Goal: Find specific page/section: Find specific page/section

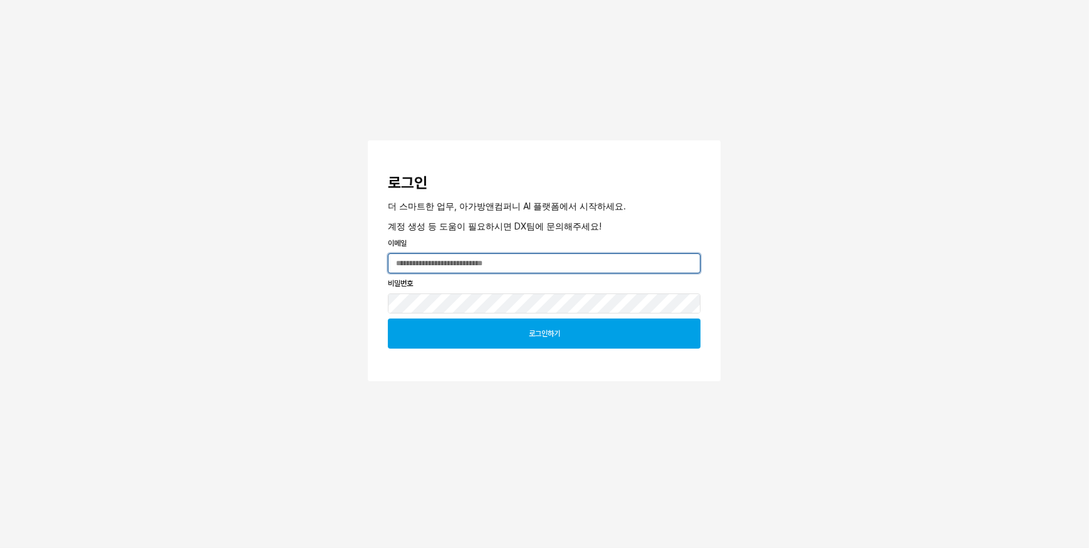
type input "**********"
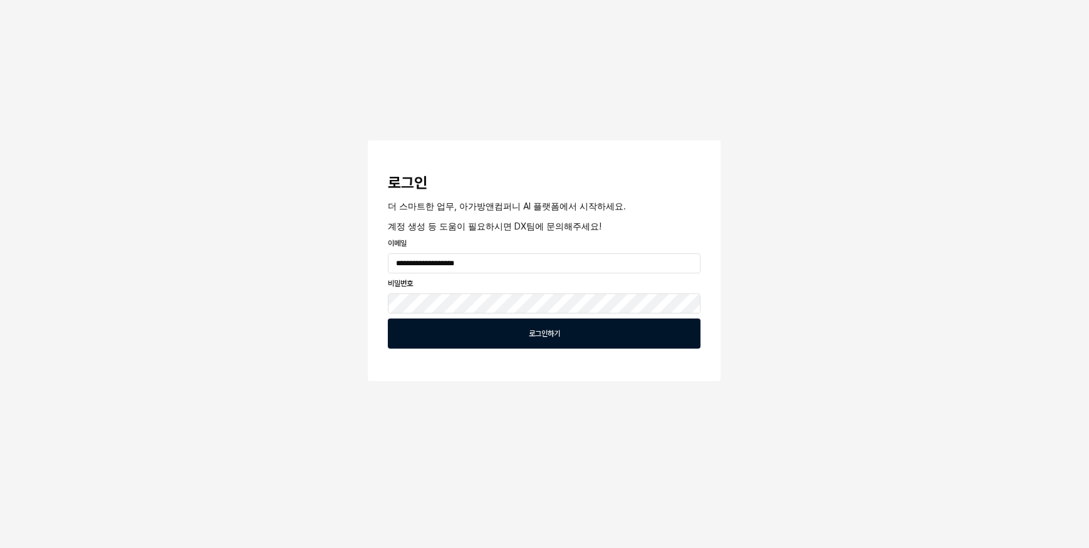
click at [461, 335] on div "로그인하기" at bounding box center [543, 333] width 301 height 29
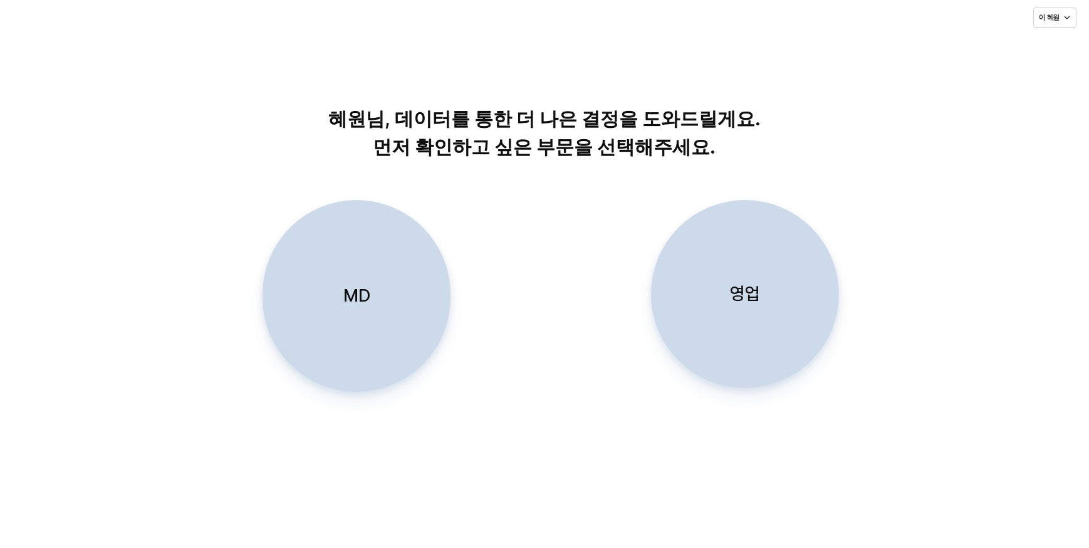
click at [384, 283] on div "MD" at bounding box center [356, 295] width 177 height 190
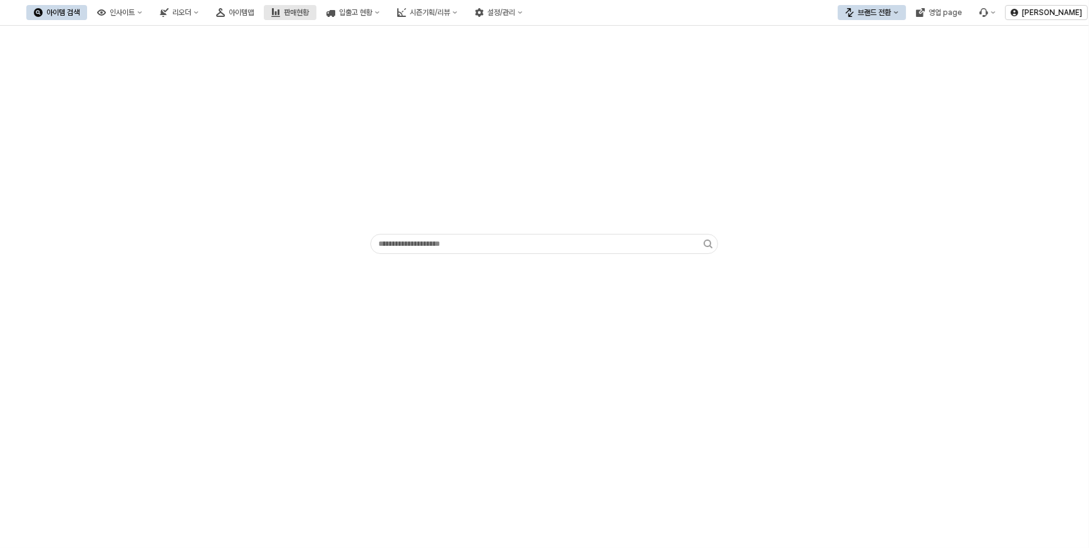
click at [309, 8] on div "판매현황" at bounding box center [296, 12] width 25 height 9
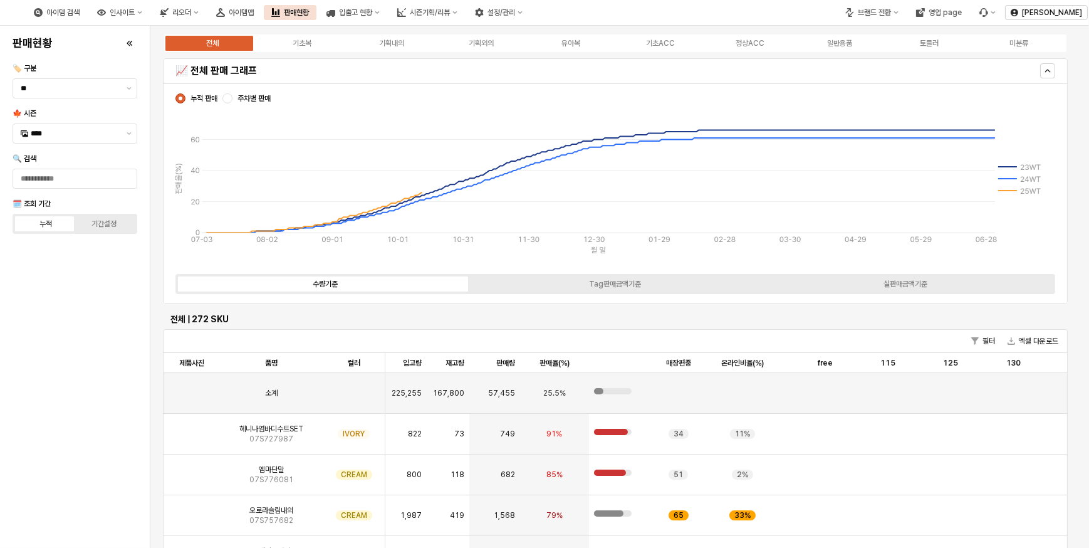
click at [578, 36] on div "전체 기초복 기획내의 기획외의 유아복 기초ACC 정상ACC 일반용품 토들러 미분류" at bounding box center [615, 43] width 905 height 20
click at [577, 41] on div "유아복" at bounding box center [570, 43] width 19 height 9
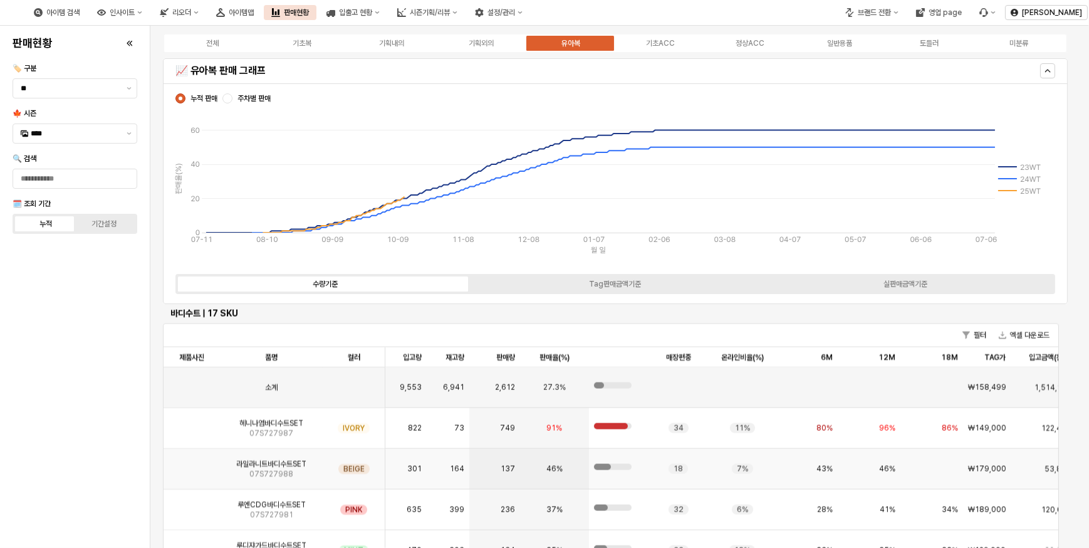
scroll to position [2790, 0]
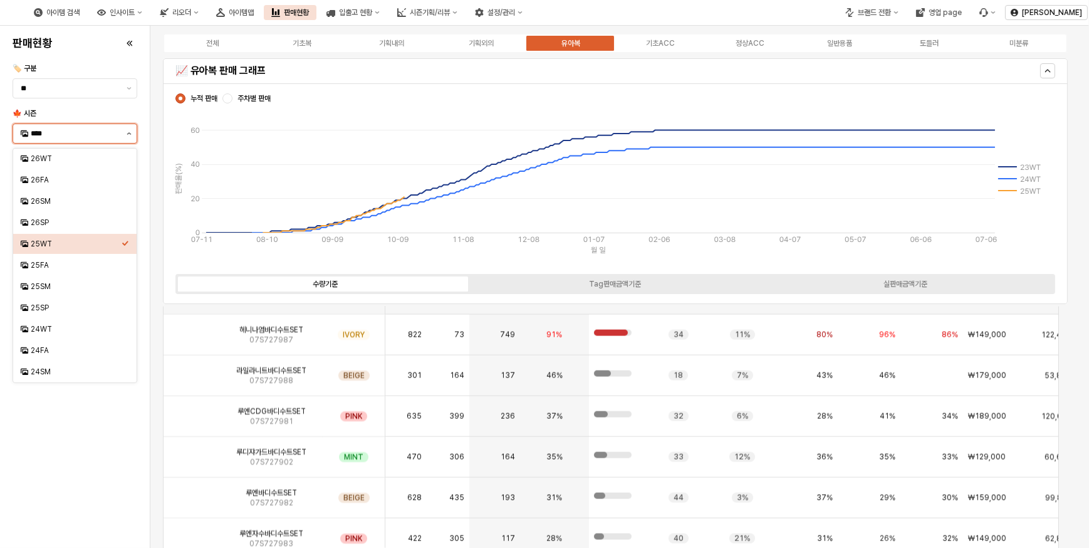
click at [128, 137] on button "제안 사항 표시" at bounding box center [129, 133] width 15 height 19
click at [51, 262] on div "25FA" at bounding box center [76, 265] width 91 height 10
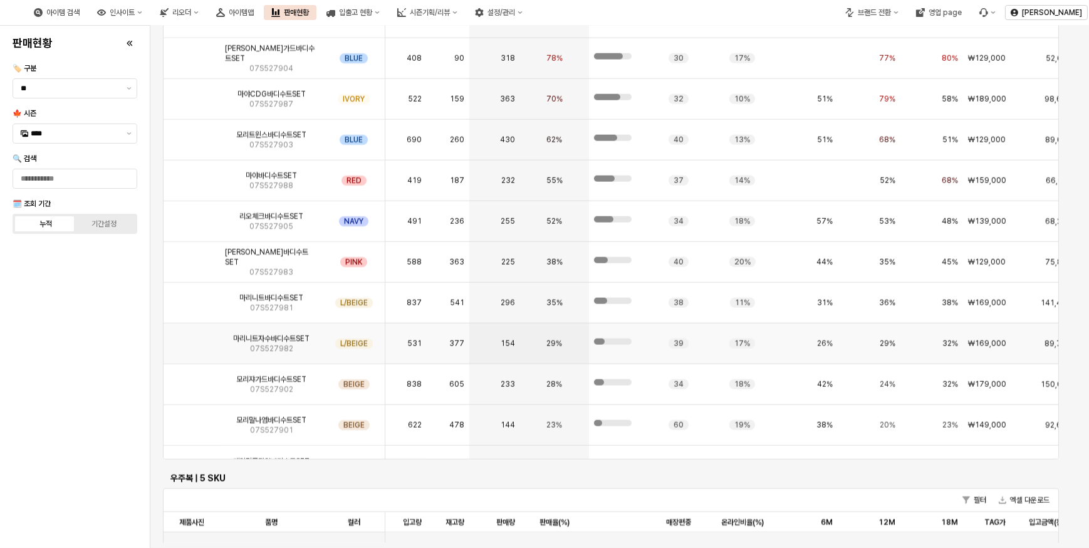
scroll to position [0, 0]
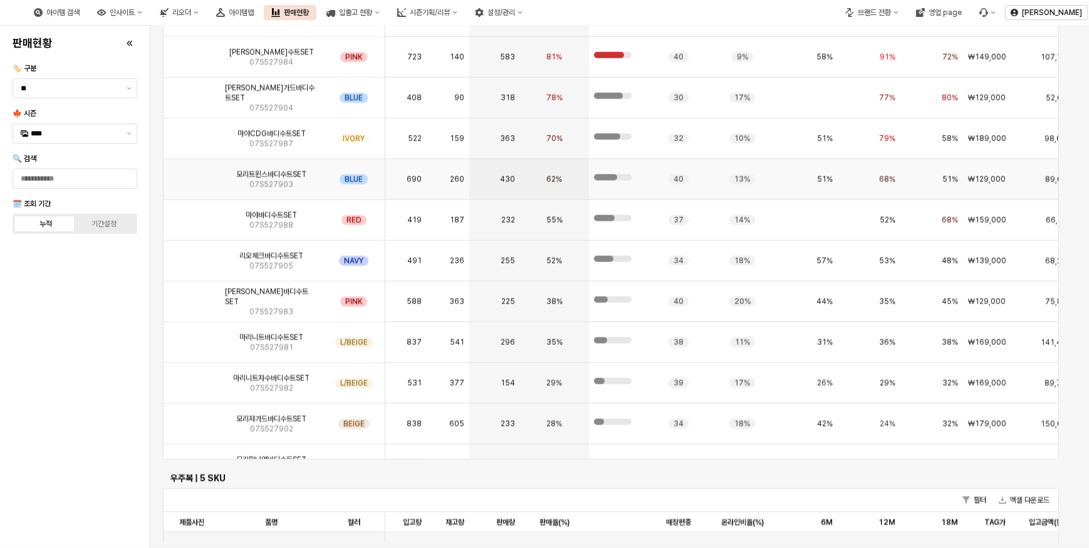
click at [192, 174] on img "App Frame" at bounding box center [192, 174] width 0 height 0
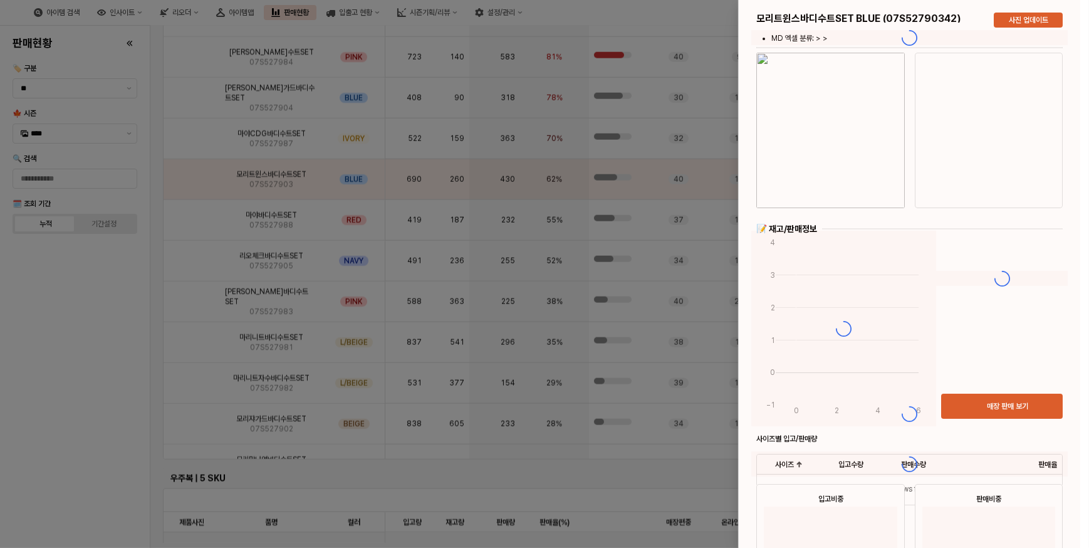
click at [194, 137] on div at bounding box center [544, 274] width 1089 height 548
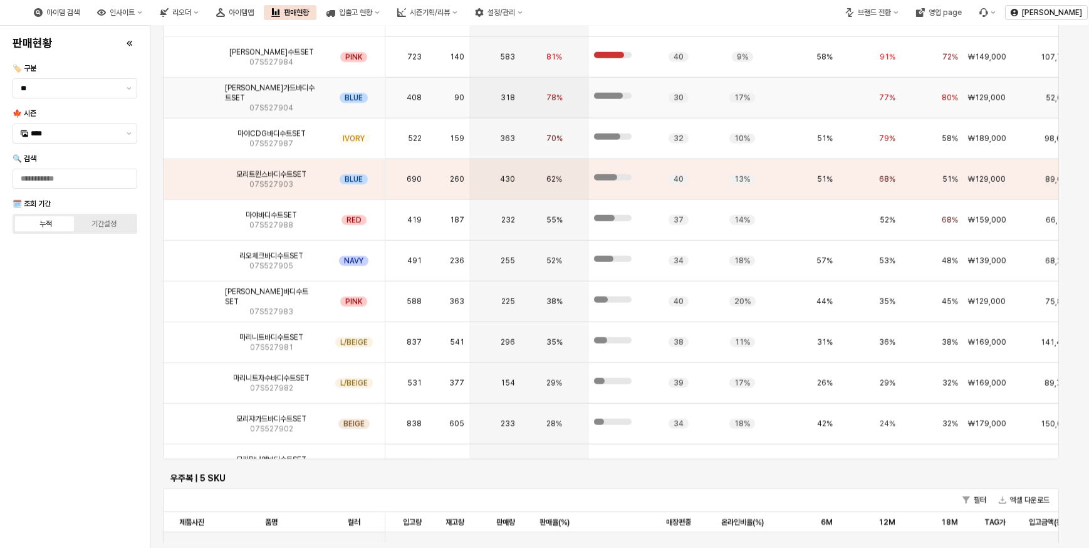
click at [192, 93] on img "App Frame" at bounding box center [192, 93] width 0 height 0
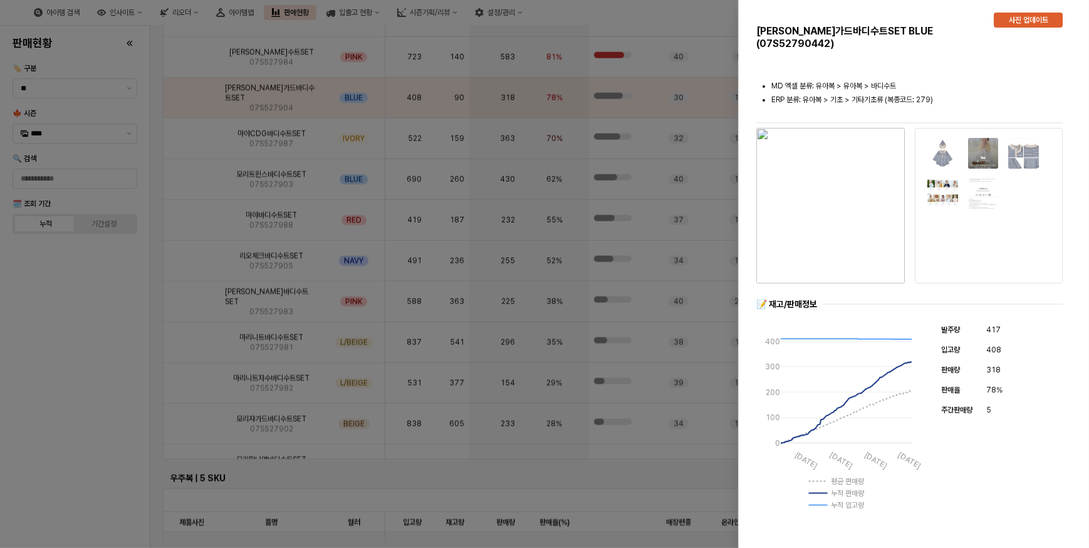
click at [205, 141] on div at bounding box center [544, 274] width 1089 height 548
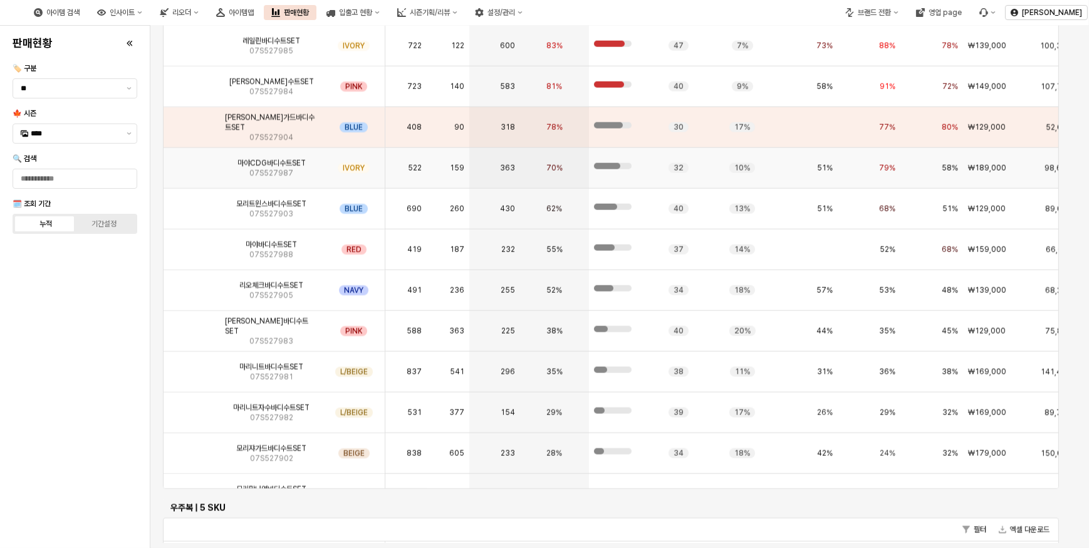
scroll to position [2050, 0]
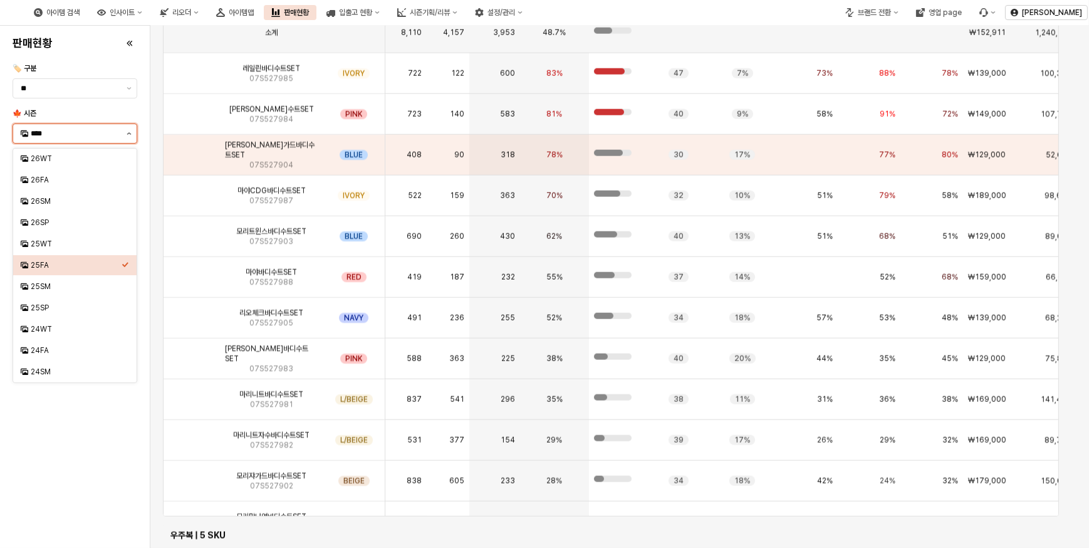
click at [126, 136] on button "제안 사항 표시" at bounding box center [129, 133] width 15 height 19
click at [58, 226] on div "26SP" at bounding box center [76, 222] width 91 height 10
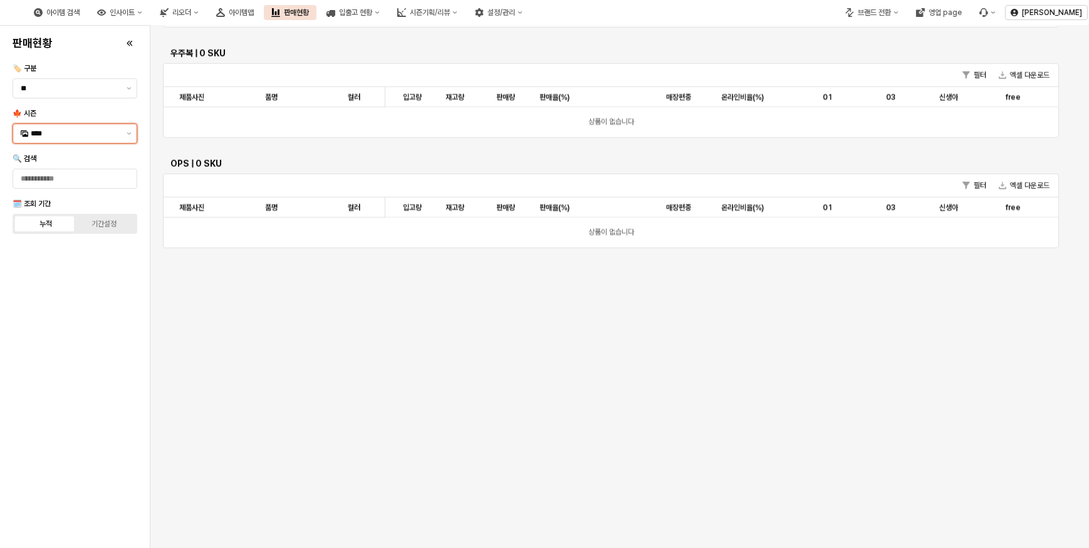
scroll to position [1409, 0]
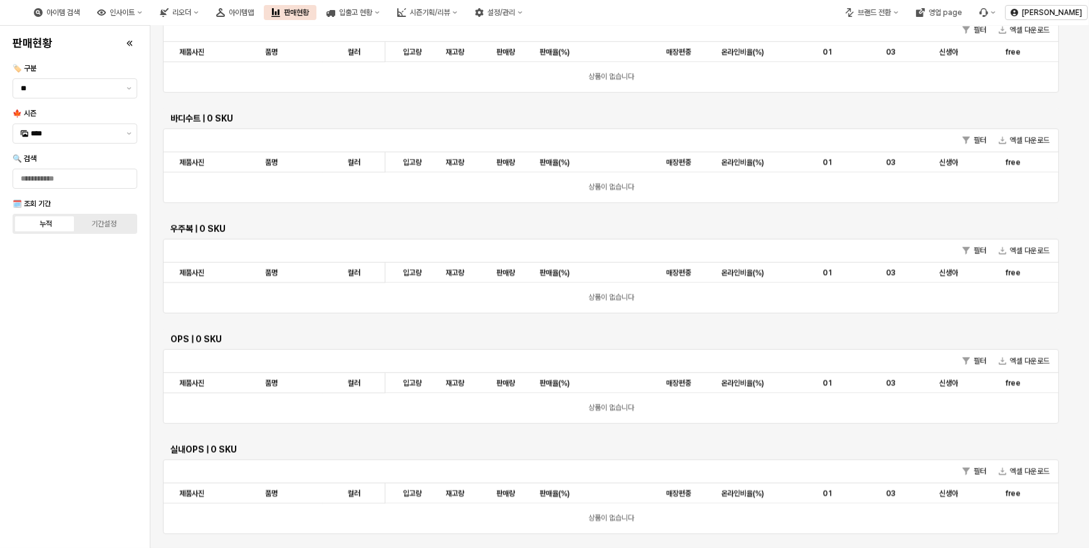
click at [137, 134] on div "🍁 시즌 ****" at bounding box center [75, 126] width 135 height 40
click at [132, 134] on button "제안 사항 표시" at bounding box center [129, 133] width 15 height 19
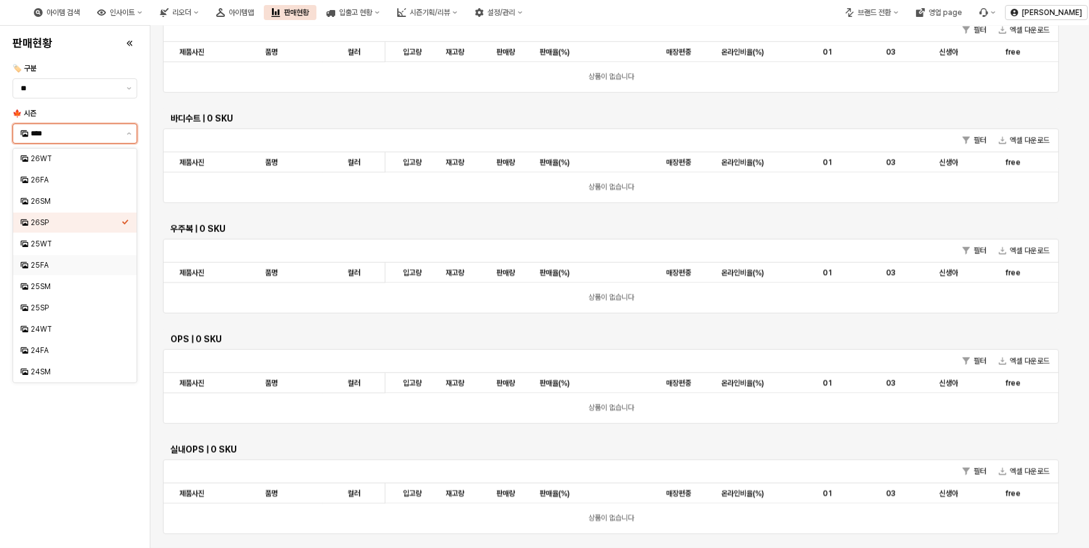
click at [64, 264] on div "25FA" at bounding box center [76, 265] width 91 height 10
type input "****"
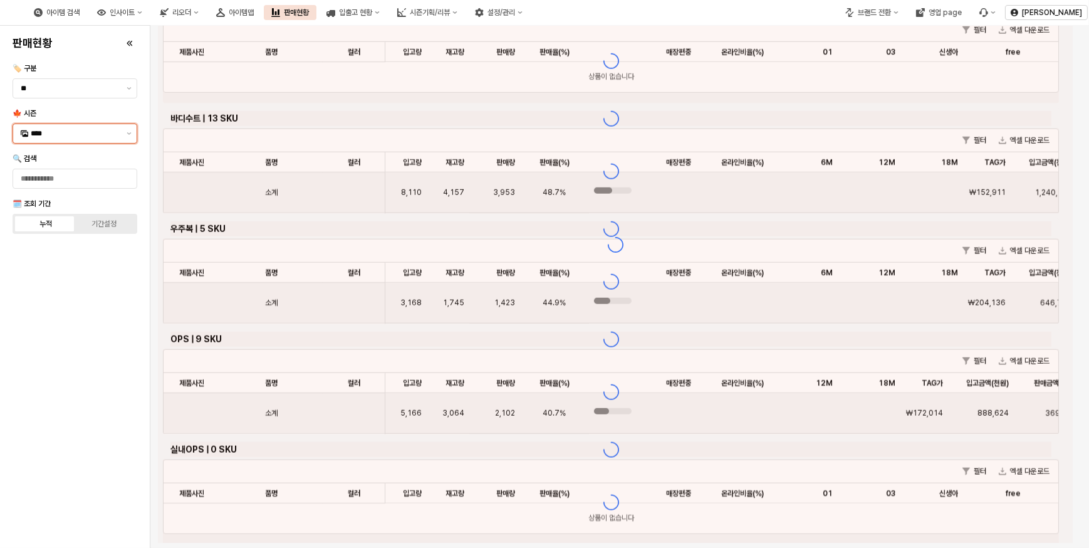
scroll to position [1539, 0]
